Goal: Information Seeking & Learning: Compare options

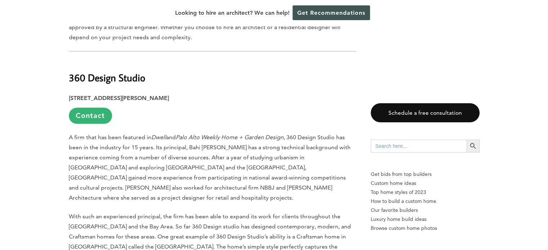
scroll to position [576, 0]
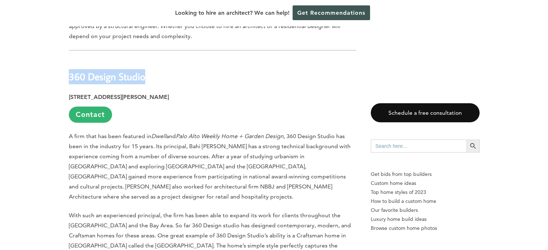
drag, startPoint x: 153, startPoint y: 78, endPoint x: 59, endPoint y: 77, distance: 93.6
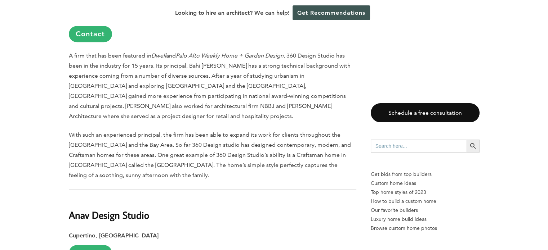
scroll to position [756, 0]
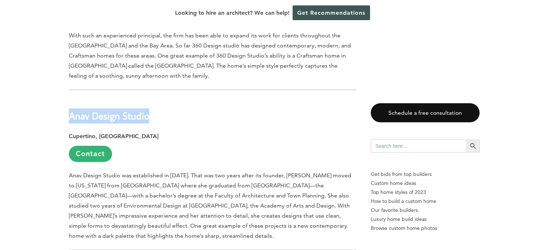
drag, startPoint x: 147, startPoint y: 105, endPoint x: 66, endPoint y: 107, distance: 81.0
copy h2 "Anav Design Studio"
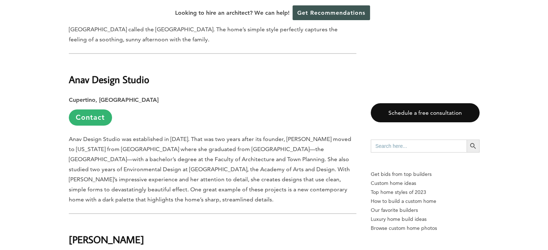
scroll to position [792, 0]
drag, startPoint x: 139, startPoint y: 74, endPoint x: 66, endPoint y: 72, distance: 73.5
copy h2 "Anav Design Studio"
click at [246, 176] on p "Anav Design Studio was established in 2004. That was two years after its founde…" at bounding box center [212, 170] width 287 height 71
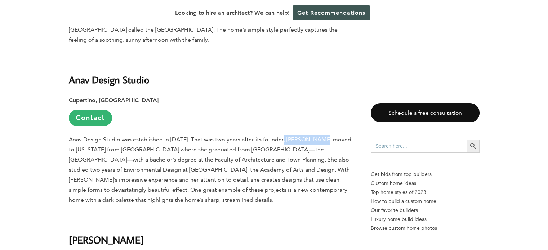
drag, startPoint x: 320, startPoint y: 130, endPoint x: 281, endPoint y: 131, distance: 38.9
click at [281, 135] on p "Anav Design Studio was established in 2004. That was two years after its founde…" at bounding box center [212, 170] width 287 height 71
copy p "Anat Shmariahu"
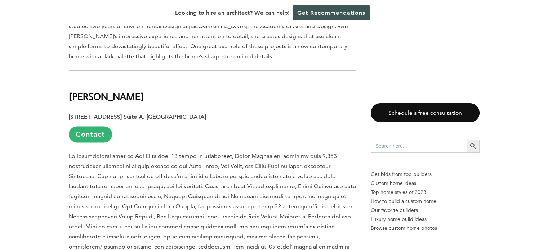
scroll to position [936, 0]
drag, startPoint x: 96, startPoint y: 89, endPoint x: 68, endPoint y: 89, distance: 27.7
copy h2 "Flury Bryant"
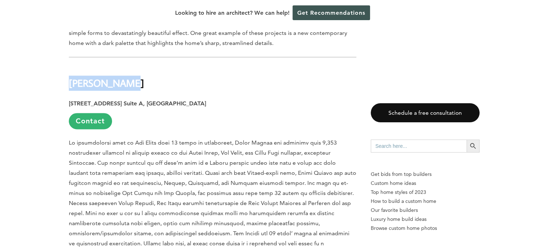
scroll to position [972, 0]
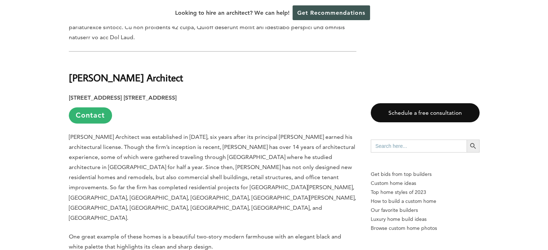
scroll to position [1188, 0]
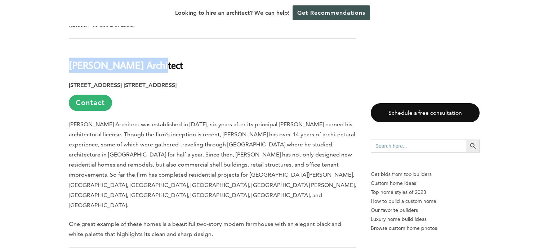
drag, startPoint x: 156, startPoint y: 45, endPoint x: 69, endPoint y: 50, distance: 86.6
click at [69, 50] on h2 "Kyle Chan Architect" at bounding box center [212, 60] width 287 height 25
copy h2 "Kyle Chan Architect"
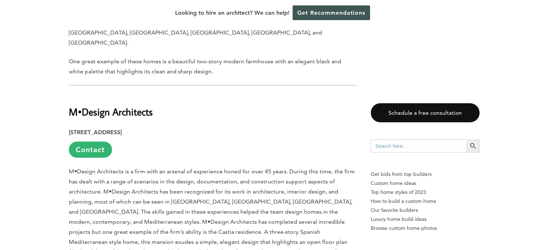
scroll to position [1368, 0]
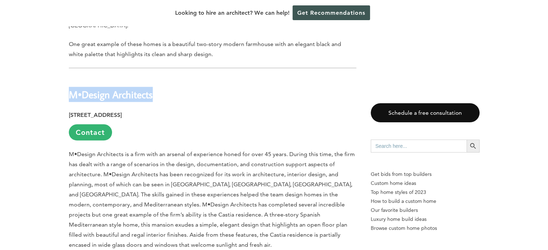
drag, startPoint x: 154, startPoint y: 59, endPoint x: 69, endPoint y: 53, distance: 84.5
click at [69, 77] on h2 "M•Design Architects" at bounding box center [212, 89] width 287 height 25
click at [79, 155] on p "M•Design Architects is a firm with an arsenal of experience honed for over 45 y…" at bounding box center [212, 199] width 287 height 101
drag, startPoint x: 154, startPoint y: 59, endPoint x: 71, endPoint y: 56, distance: 83.2
click at [71, 77] on h2 "M•Design Architects" at bounding box center [212, 89] width 287 height 25
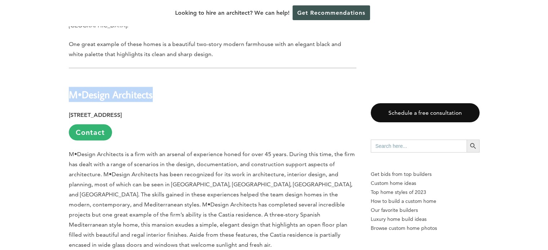
copy h2 "M•Design Architects"
click at [276, 149] on p "M•Design Architects is a firm with an arsenal of experience honed for over 45 y…" at bounding box center [212, 199] width 287 height 101
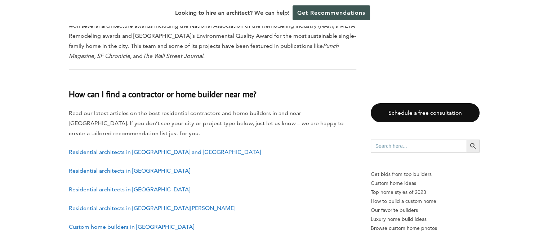
scroll to position [1692, 0]
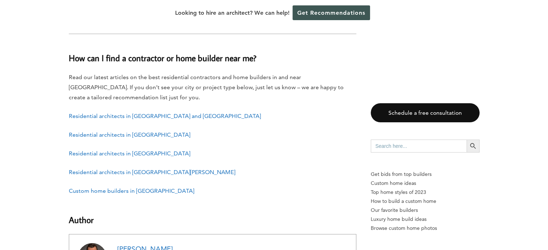
click at [134, 150] on link "Residential architects in Palo Alto" at bounding box center [129, 153] width 121 height 7
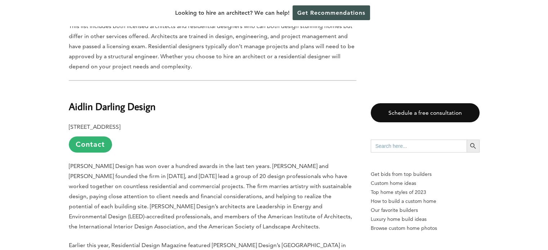
scroll to position [576, 0]
drag, startPoint x: 155, startPoint y: 101, endPoint x: 67, endPoint y: 99, distance: 88.2
copy b "Aidlin Darling Design"
click at [190, 172] on p "[PERSON_NAME] Design has won over a hundred awards in the last ten years. [PERS…" at bounding box center [212, 196] width 287 height 71
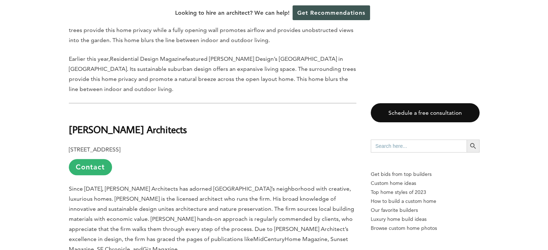
scroll to position [828, 0]
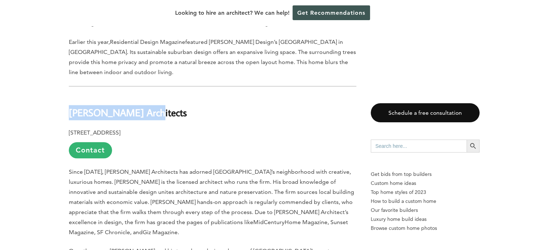
drag, startPoint x: 141, startPoint y: 105, endPoint x: 60, endPoint y: 105, distance: 81.4
copy b "[PERSON_NAME] Architects"
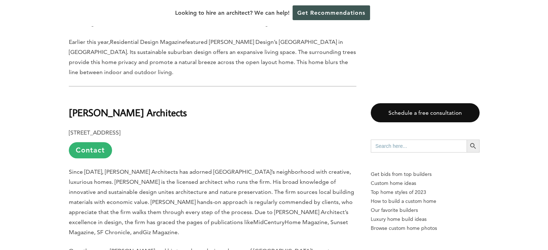
click at [100, 188] on p "Since [DATE], [PERSON_NAME] Architects has adorned [GEOGRAPHIC_DATA]’s neighbor…" at bounding box center [212, 202] width 287 height 71
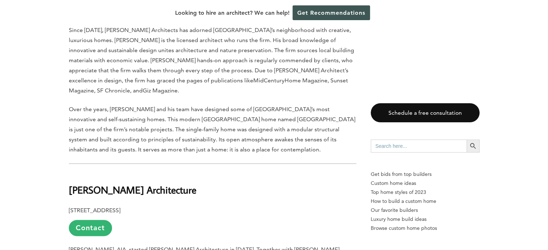
scroll to position [1008, 0]
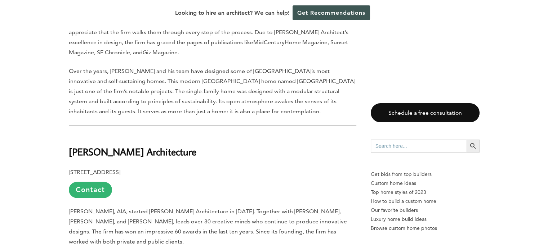
drag, startPoint x: 177, startPoint y: 134, endPoint x: 69, endPoint y: 134, distance: 108.4
click at [69, 134] on h2 "[PERSON_NAME] Architecture" at bounding box center [212, 146] width 287 height 25
copy b "[PERSON_NAME] Architecture"
